Goal: Information Seeking & Learning: Learn about a topic

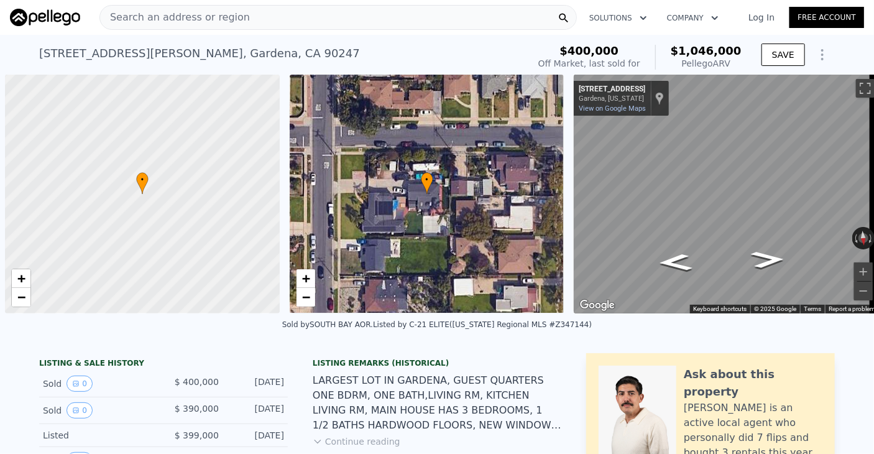
scroll to position [0, 5]
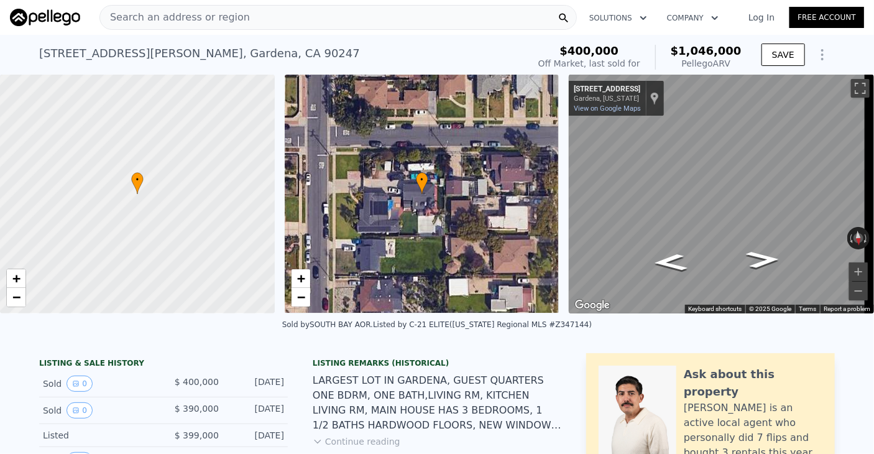
click at [326, 18] on div "Search an address or region" at bounding box center [339, 17] width 478 height 25
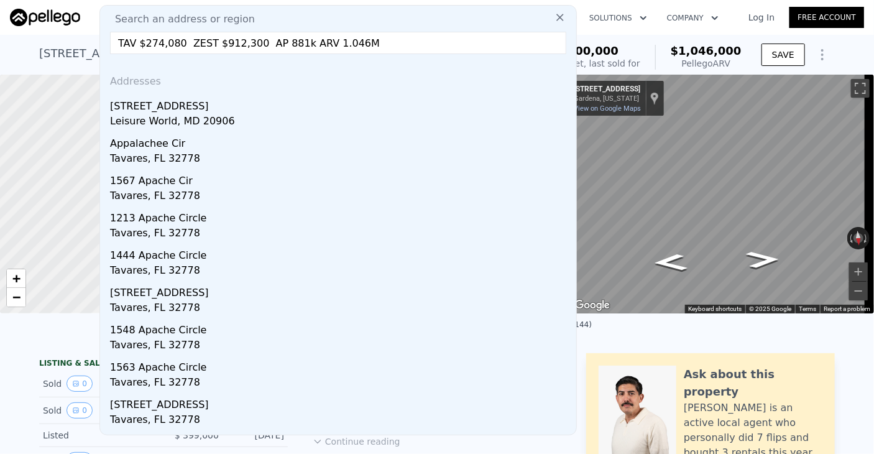
drag, startPoint x: 287, startPoint y: 45, endPoint x: 142, endPoint y: 45, distance: 144.9
paste input "[STREET_ADDRESS]"
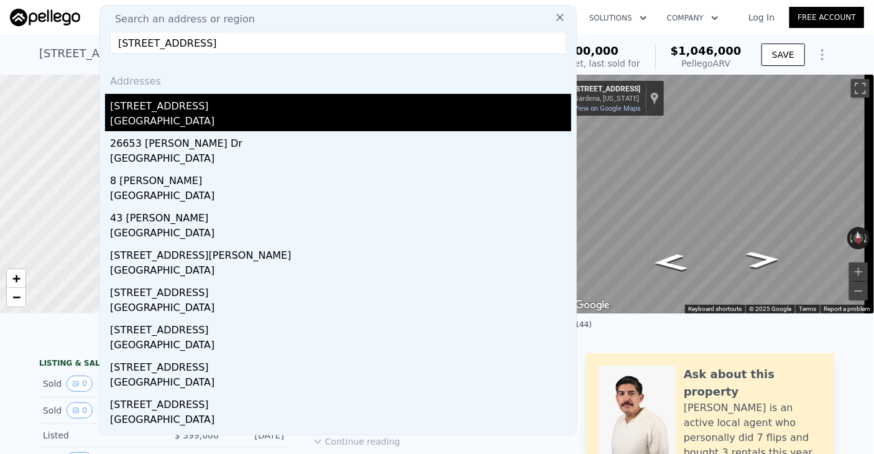
type input "[STREET_ADDRESS]"
click at [223, 114] on div "[GEOGRAPHIC_DATA]" at bounding box center [340, 122] width 461 height 17
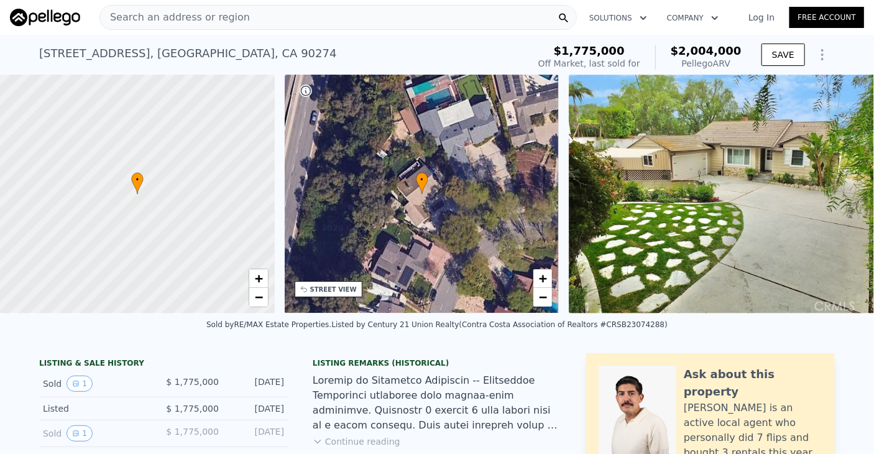
click at [228, 21] on span "Search an address or region" at bounding box center [175, 17] width 150 height 15
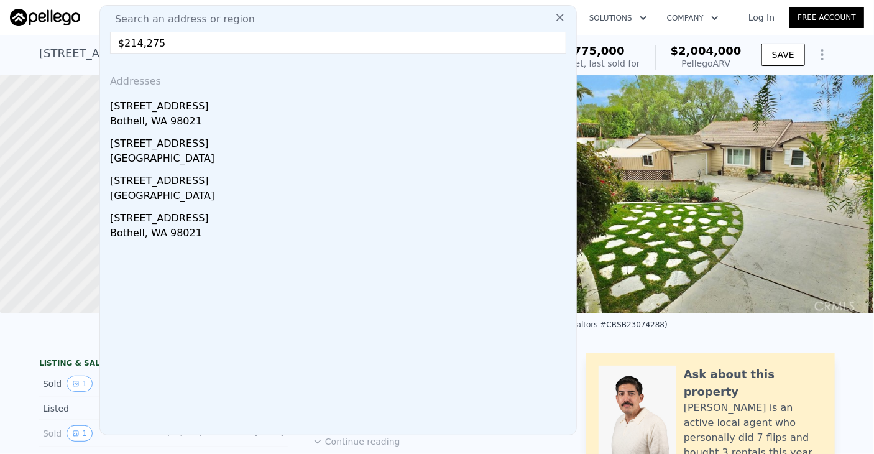
drag, startPoint x: 440, startPoint y: 47, endPoint x: 77, endPoint y: 63, distance: 363.5
paste input "[STREET_ADDRESS][PERSON_NAME]"
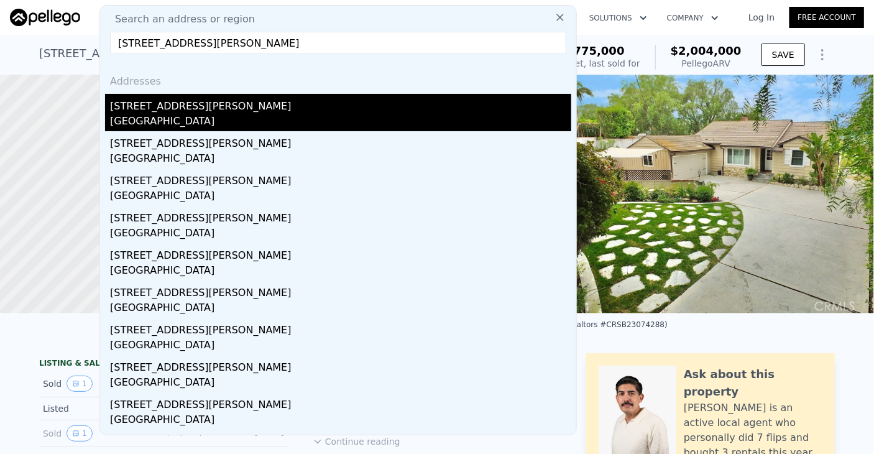
type input "[STREET_ADDRESS][PERSON_NAME]"
click at [132, 108] on div "[STREET_ADDRESS][PERSON_NAME]" at bounding box center [340, 104] width 461 height 20
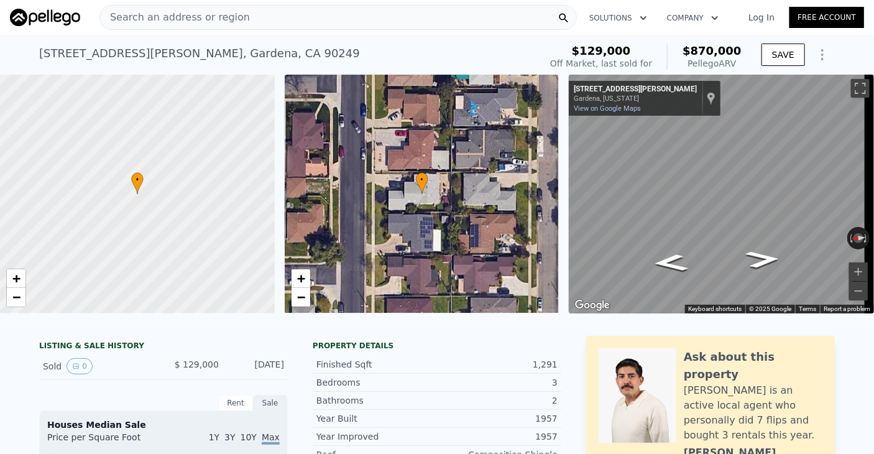
click at [401, 16] on div "Search an address or region" at bounding box center [339, 17] width 478 height 25
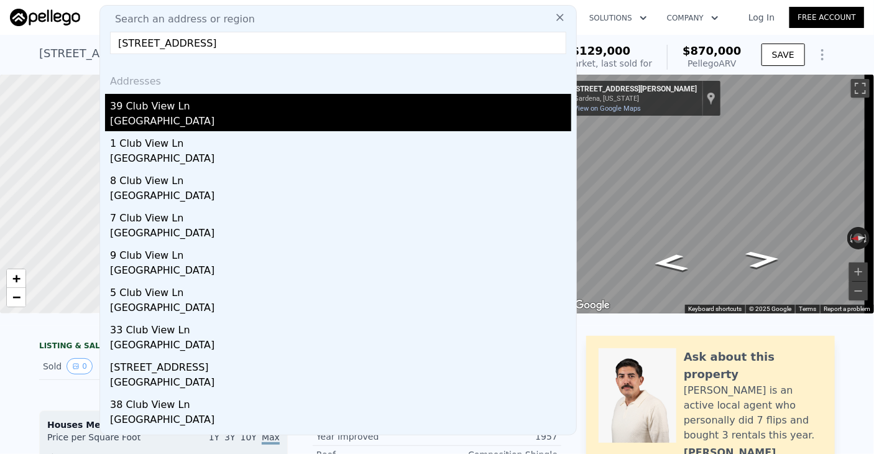
type input "[STREET_ADDRESS]"
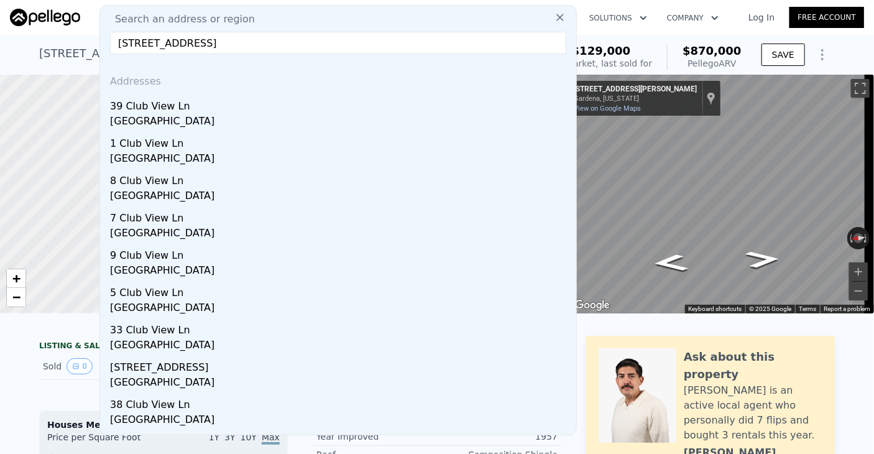
drag, startPoint x: 225, startPoint y: 123, endPoint x: 230, endPoint y: 117, distance: 8.0
click at [230, 117] on div "[GEOGRAPHIC_DATA]" at bounding box center [340, 122] width 461 height 17
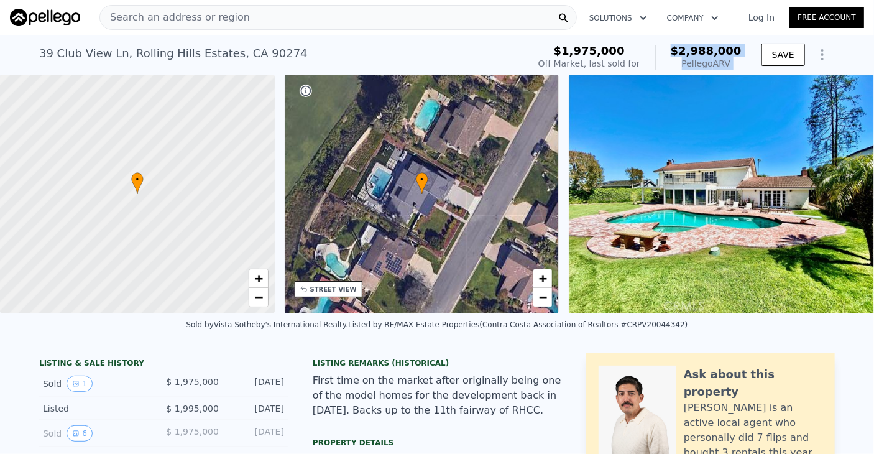
drag, startPoint x: 684, startPoint y: 48, endPoint x: 756, endPoint y: 49, distance: 72.1
click at [756, 49] on div "$1,975,000 Off Market, last sold for $2,988,000 Pellego ARV SAVE" at bounding box center [685, 57] width 302 height 35
click at [748, 148] on img at bounding box center [728, 194] width 318 height 239
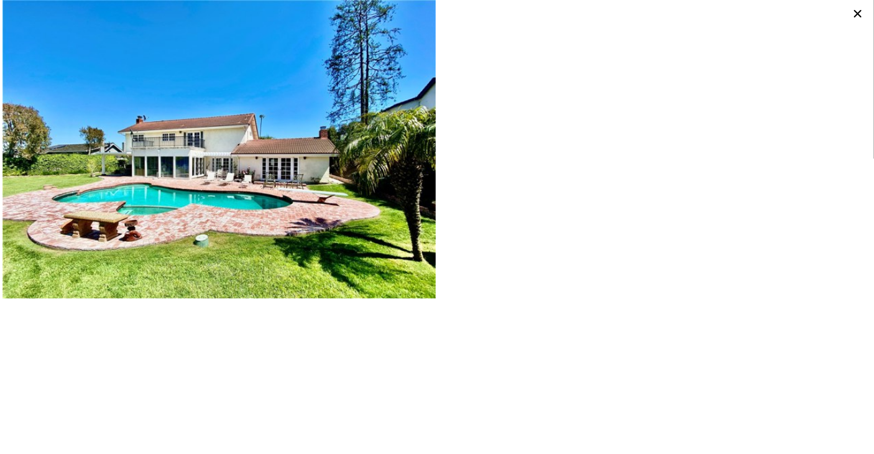
click at [856, 16] on icon at bounding box center [858, 13] width 7 height 7
